Goal: Transaction & Acquisition: Purchase product/service

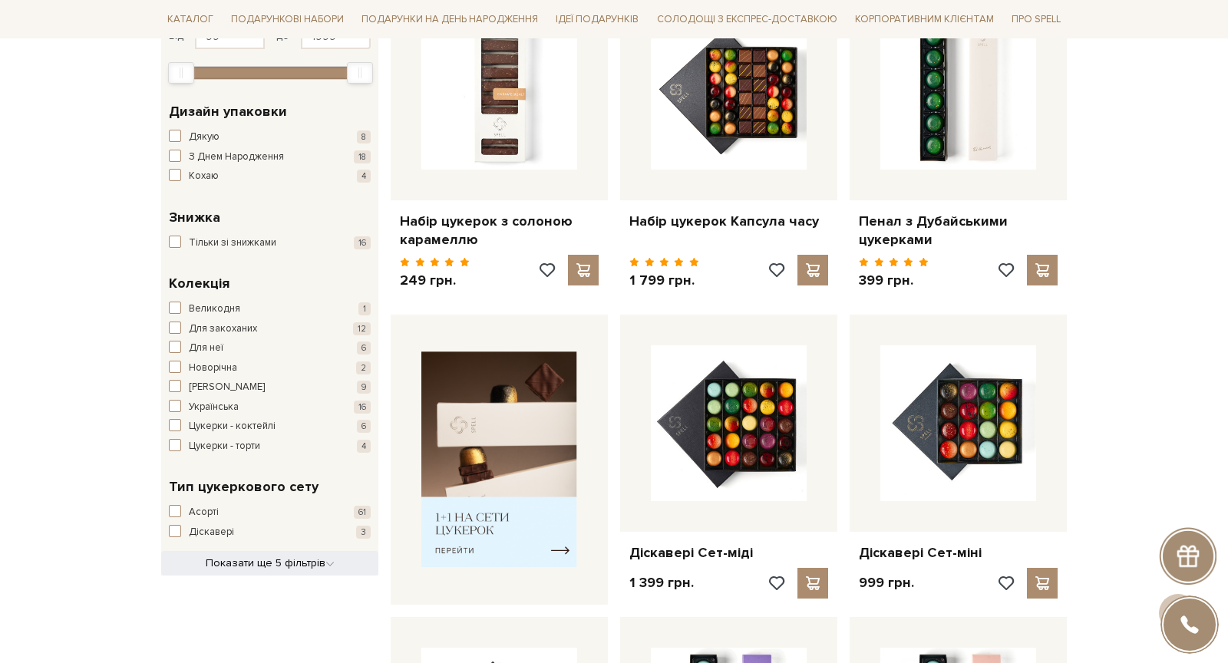
scroll to position [310, 0]
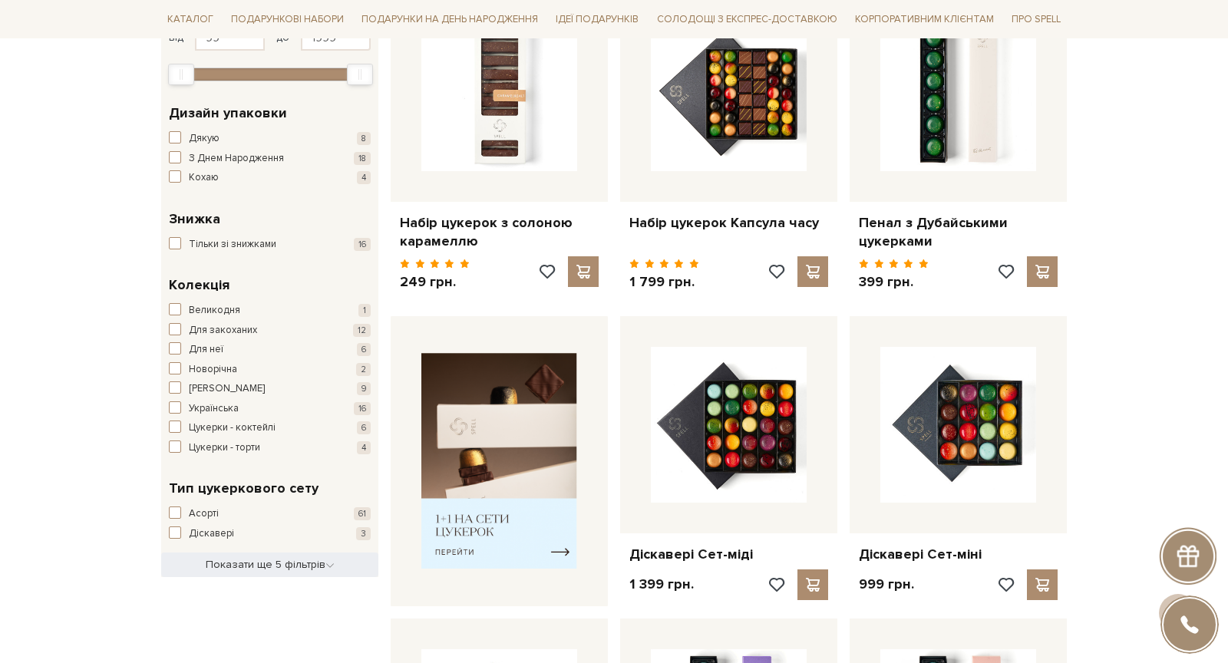
click at [312, 558] on span "Показати ще 5 фільтрів" at bounding box center [270, 564] width 129 height 13
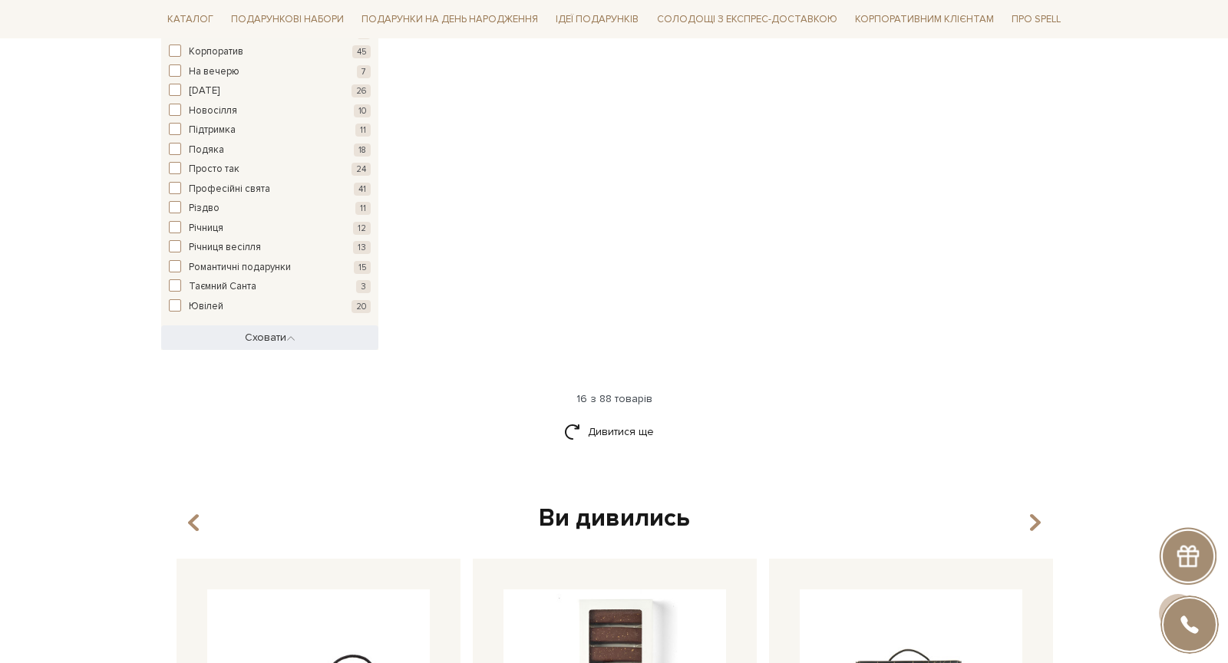
scroll to position [2190, 0]
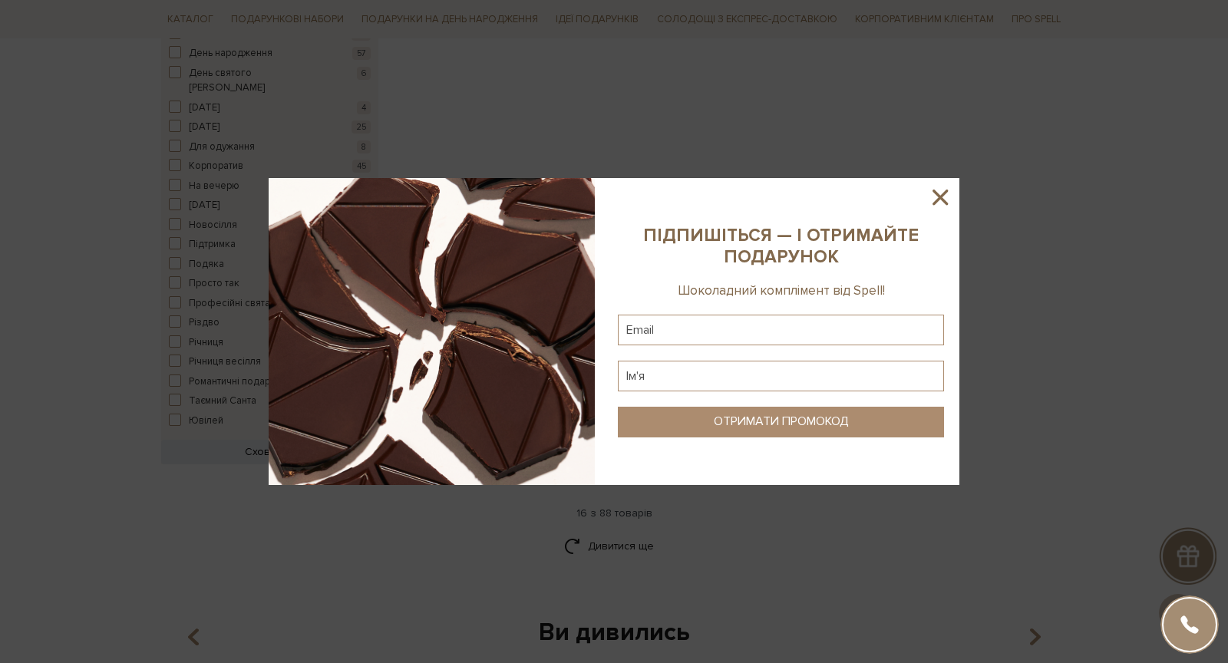
click at [338, 402] on img at bounding box center [432, 331] width 326 height 307
click at [933, 206] on icon at bounding box center [940, 197] width 26 height 26
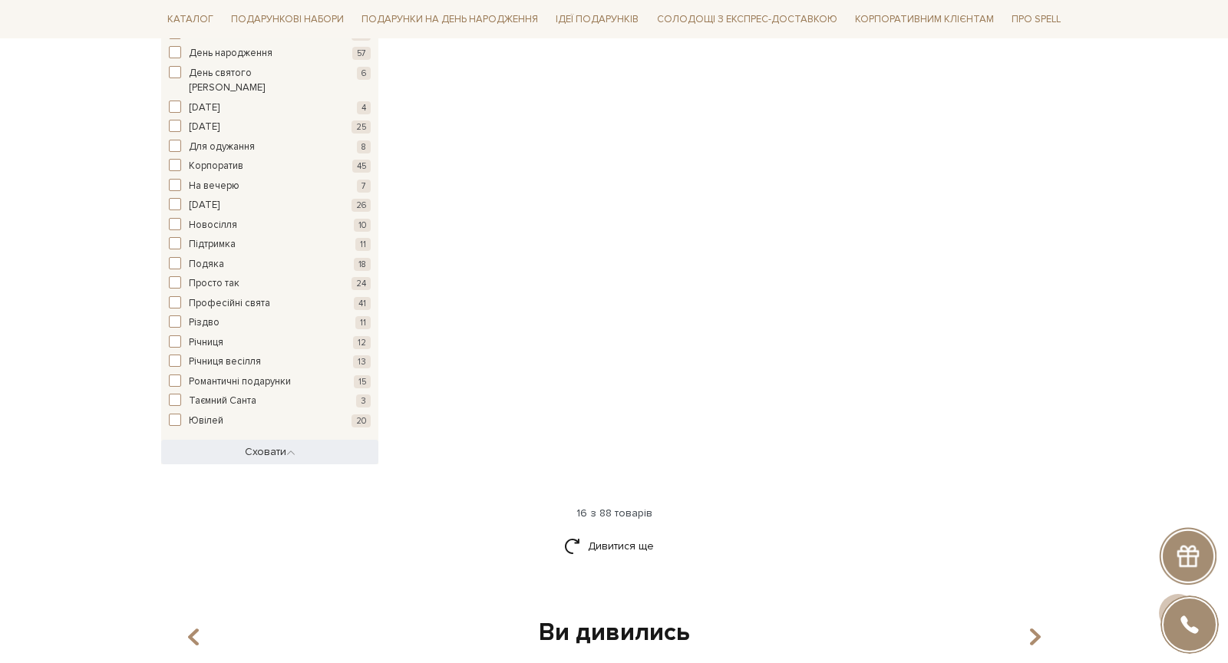
click at [299, 440] on button "Показати ще 5 фільтрів Сховати" at bounding box center [269, 452] width 217 height 25
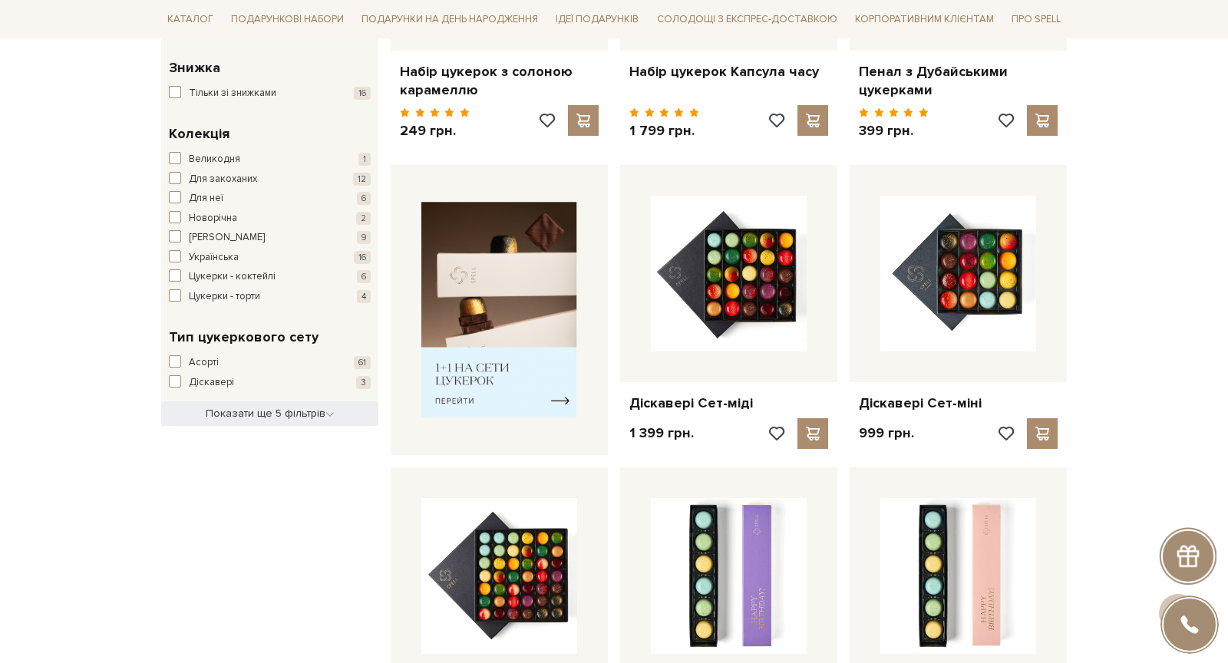
scroll to position [369, 0]
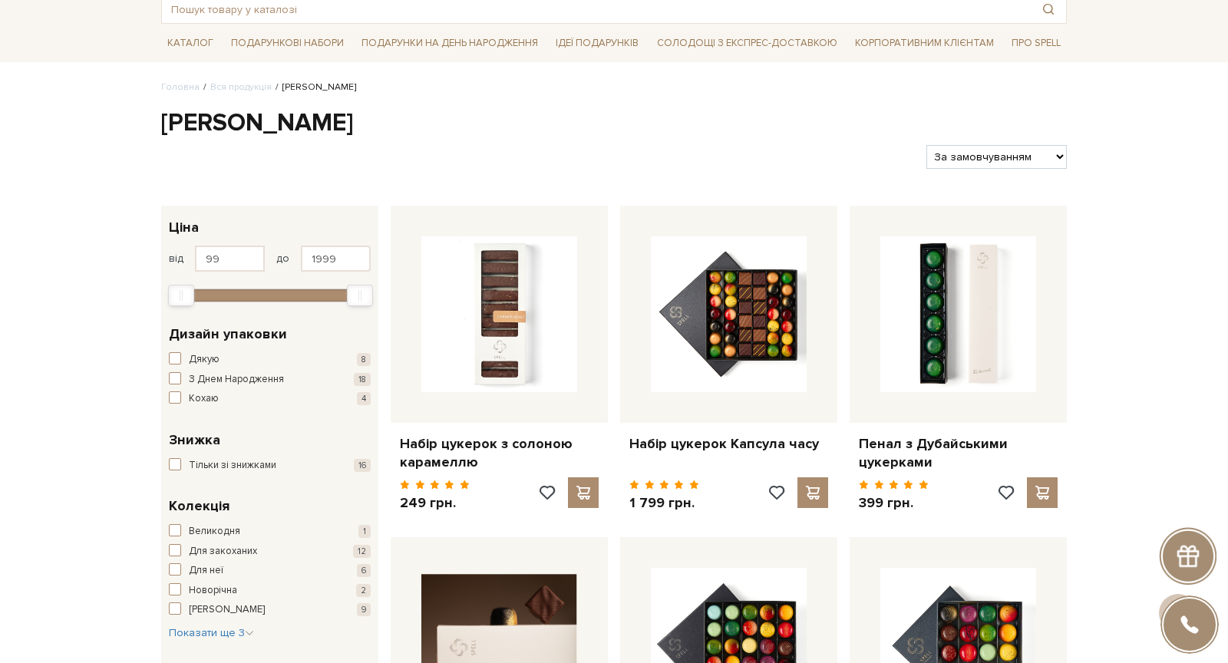
scroll to position [88, 0]
